Goal: Information Seeking & Learning: Learn about a topic

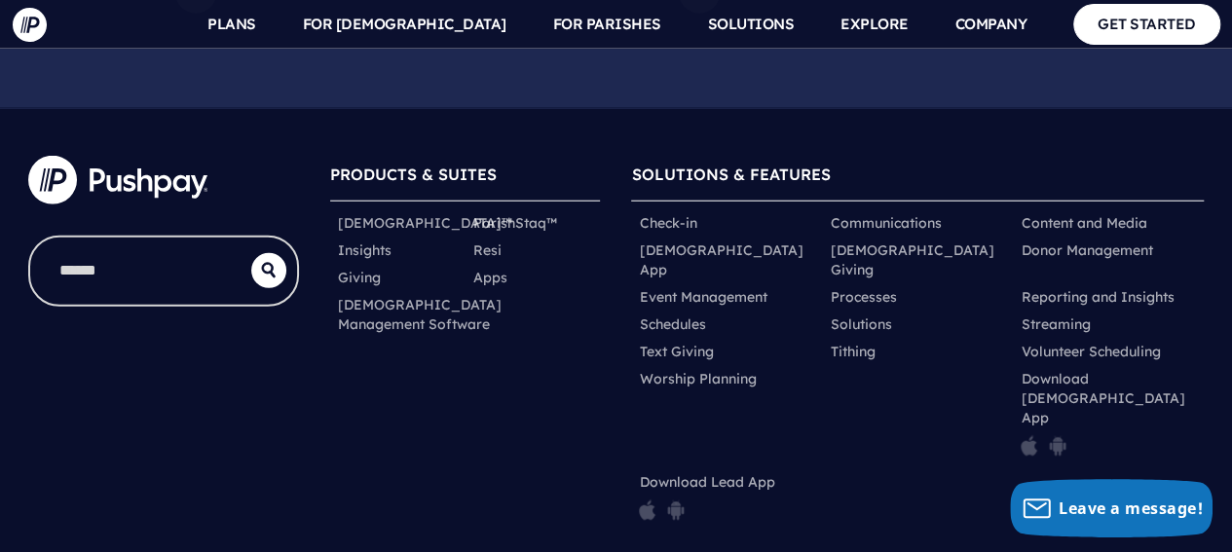
scroll to position [10520, 0]
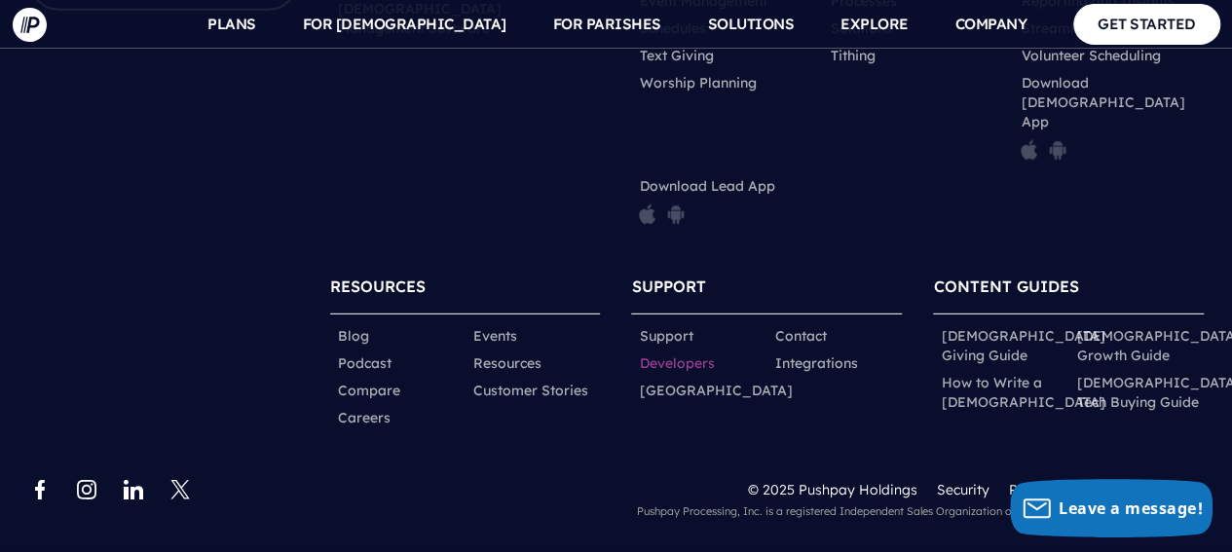
click at [670, 365] on link "Developers" at bounding box center [676, 362] width 75 height 19
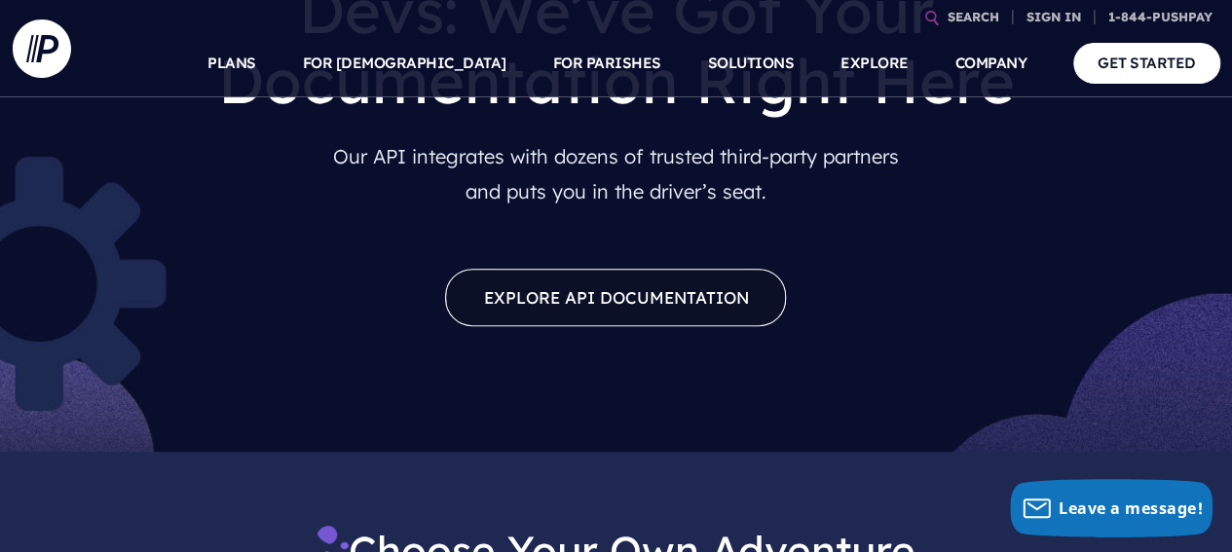
click at [670, 296] on link "Explore API Documentation" at bounding box center [615, 297] width 341 height 57
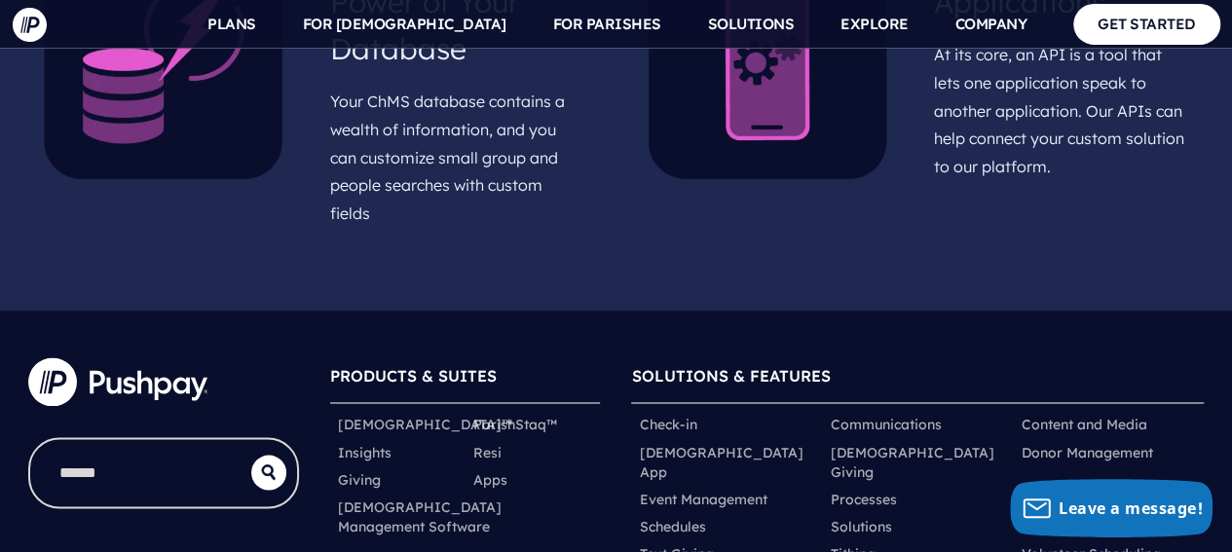
scroll to position [1558, 0]
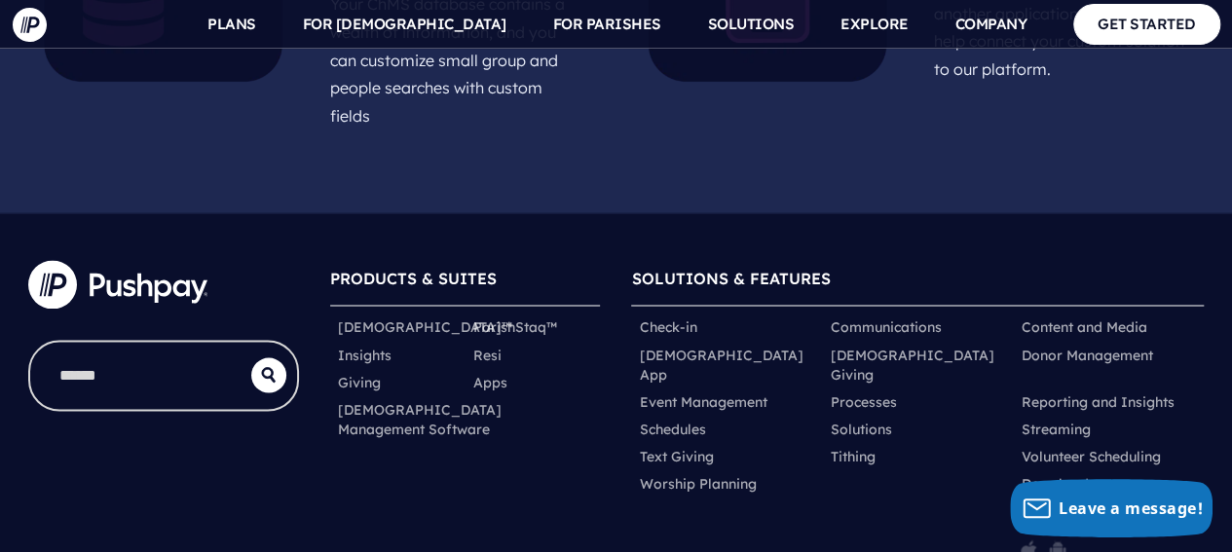
scroll to position [1558, 0]
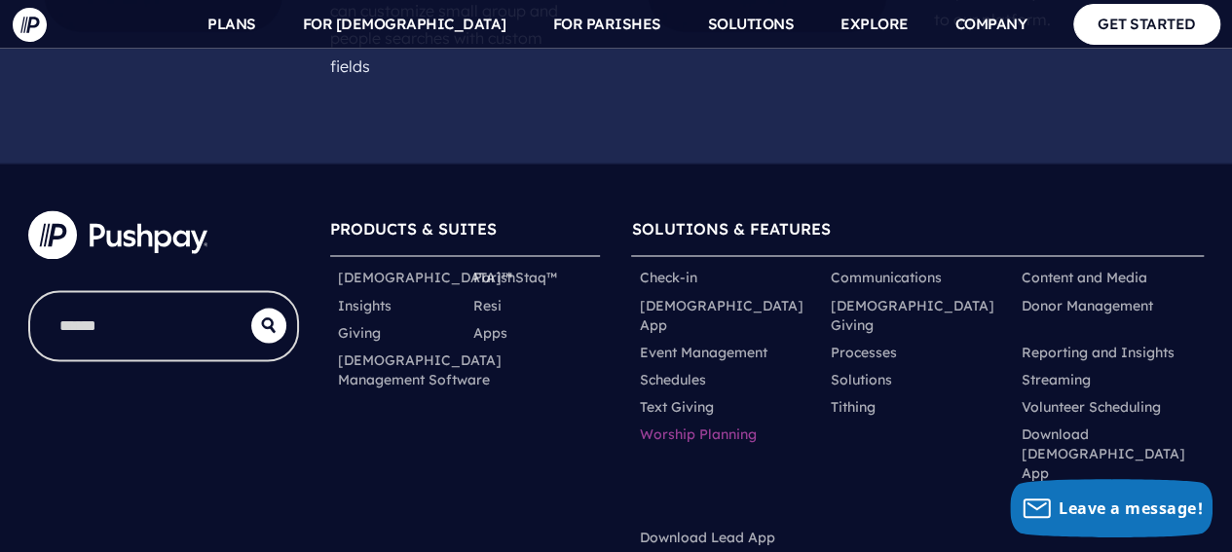
click at [723, 423] on link "Worship Planning" at bounding box center [697, 432] width 117 height 19
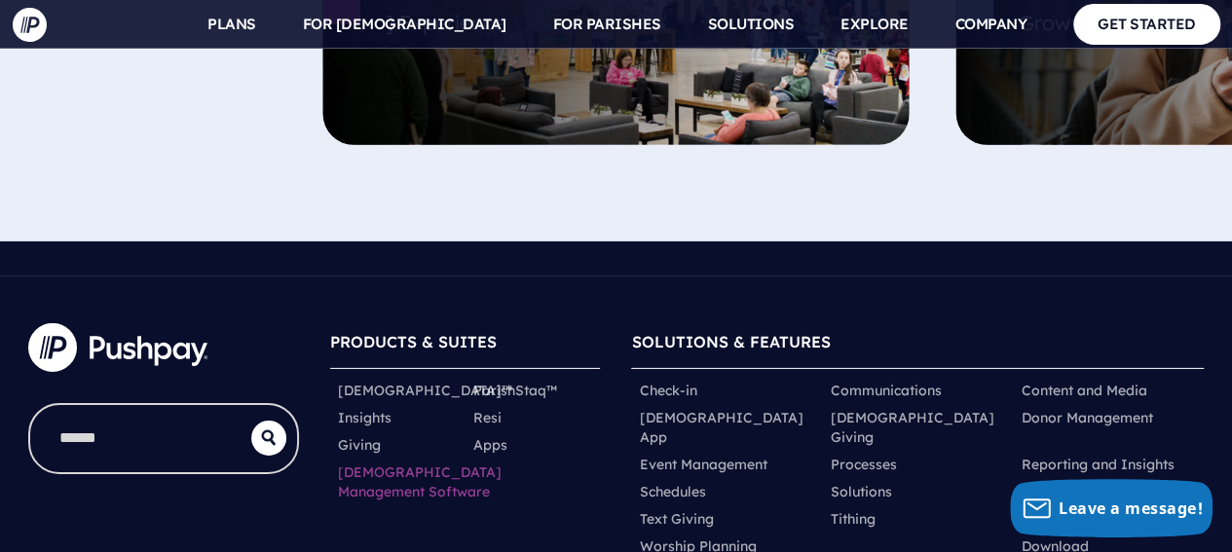
scroll to position [6652, 0]
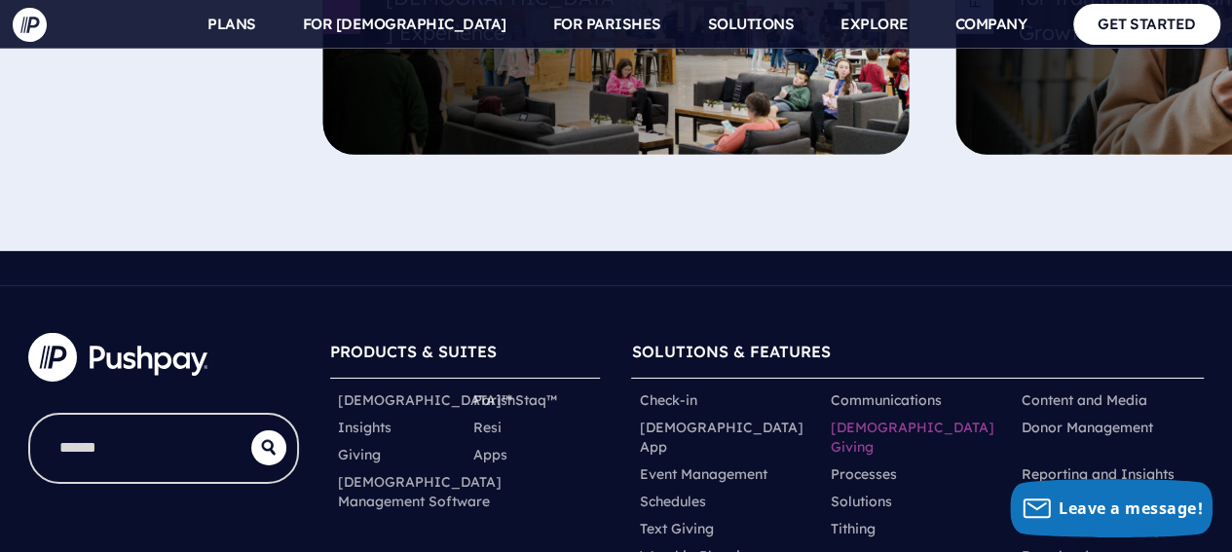
click at [866, 418] on link "[DEMOGRAPHIC_DATA] Giving" at bounding box center [916, 437] width 175 height 39
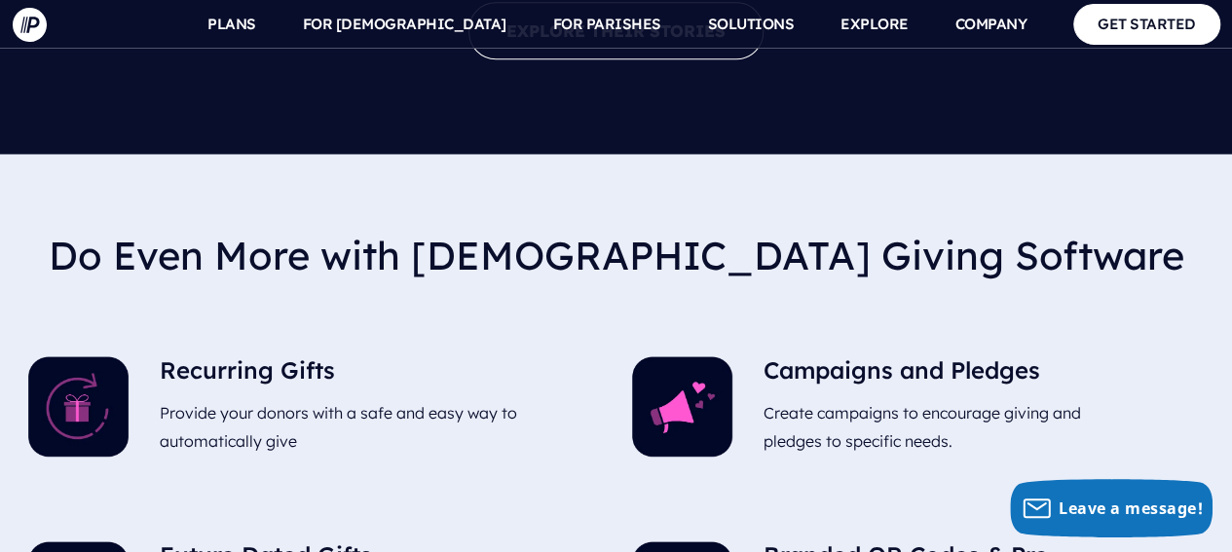
scroll to position [4576, 0]
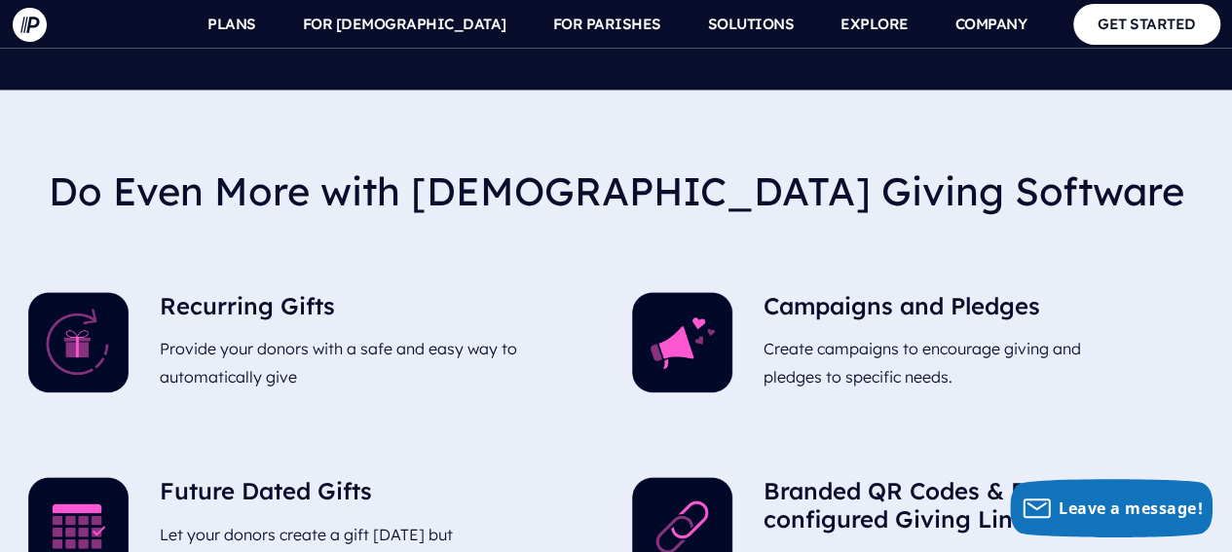
click at [199, 292] on h5 "Recurring Gifts" at bounding box center [341, 310] width 363 height 36
click at [206, 292] on h5 "Recurring Gifts" at bounding box center [341, 310] width 363 height 36
click at [397, 327] on p "Provide your donors with a safe and easy way to automatically give" at bounding box center [341, 363] width 363 height 72
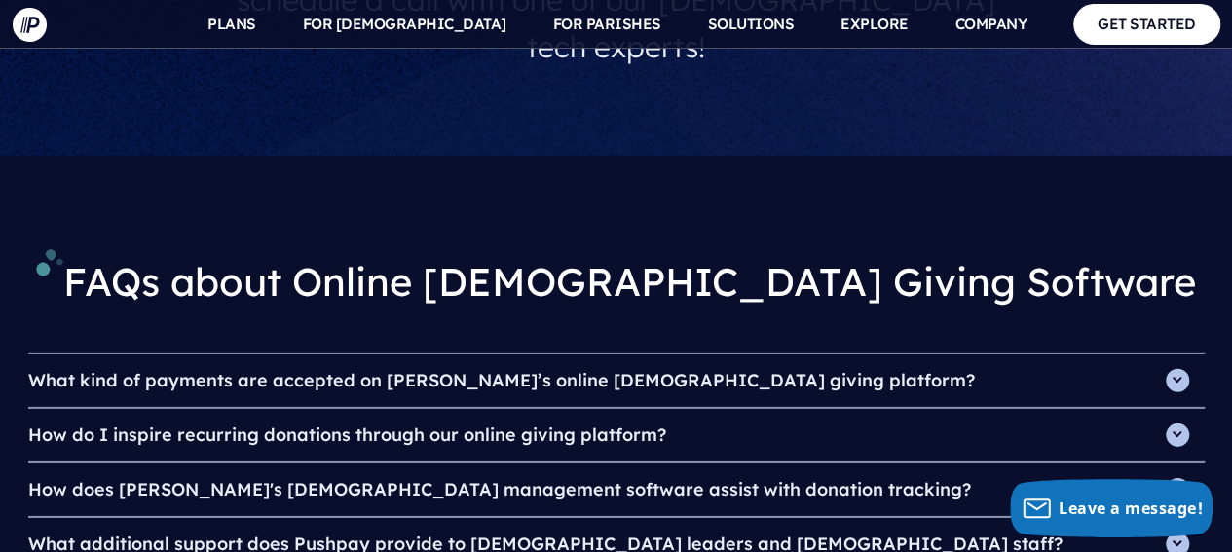
scroll to position [6523, 0]
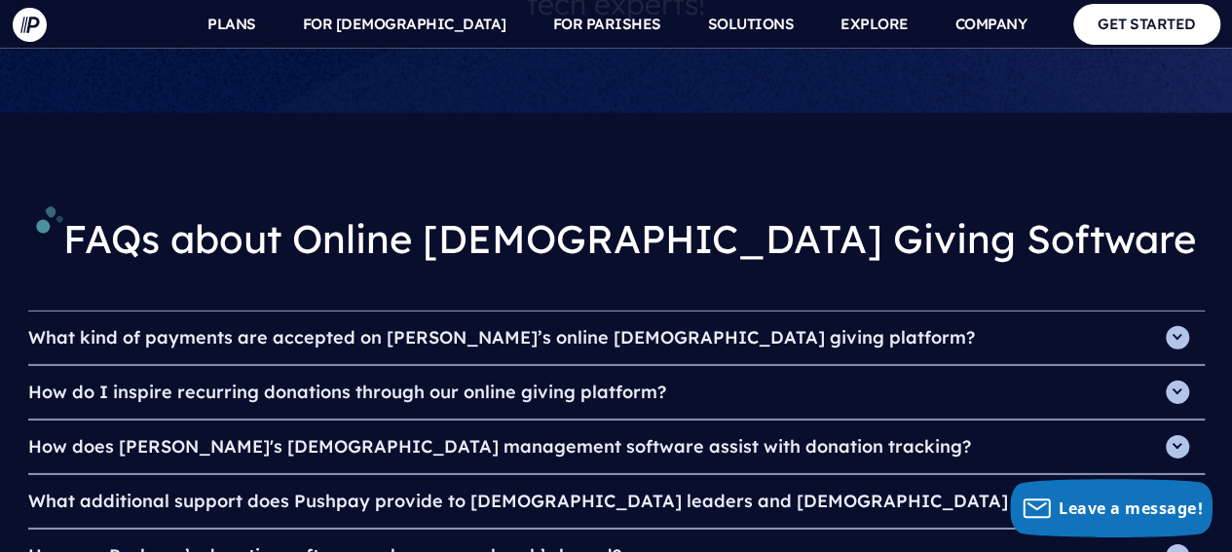
click at [321, 366] on h4 "How do I inspire recurring donations through our online giving platform?" at bounding box center [616, 392] width 1176 height 53
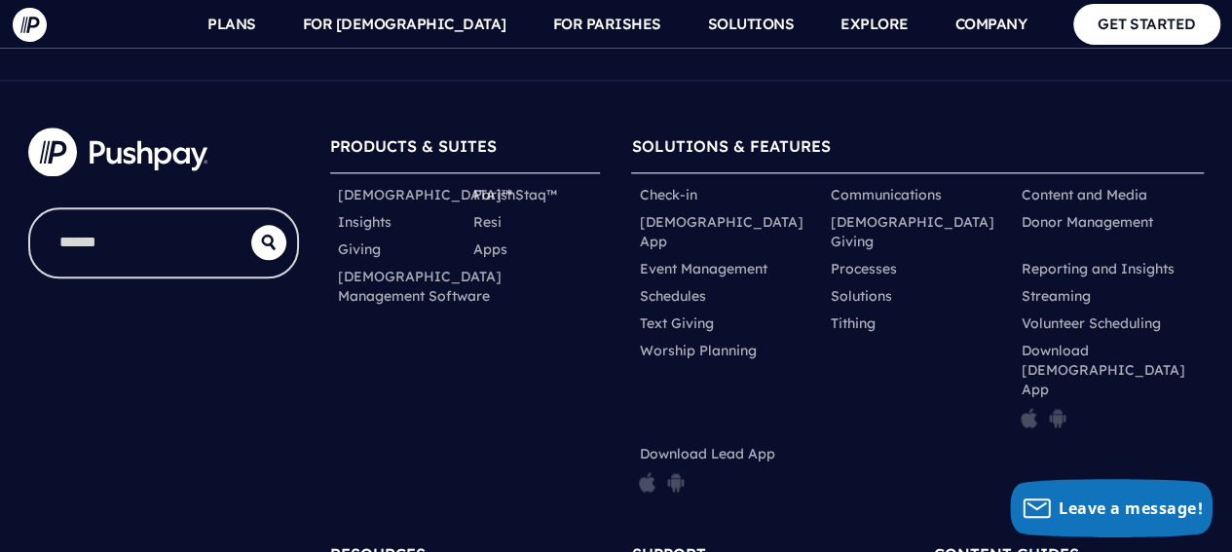
scroll to position [8430, 0]
